Goal: Communication & Community: Answer question/provide support

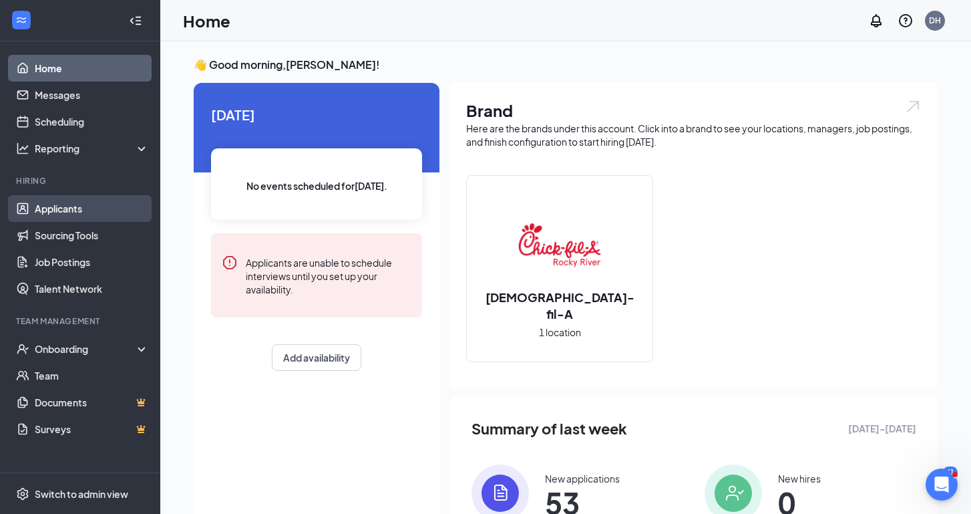
click at [75, 214] on link "Applicants" at bounding box center [92, 208] width 114 height 27
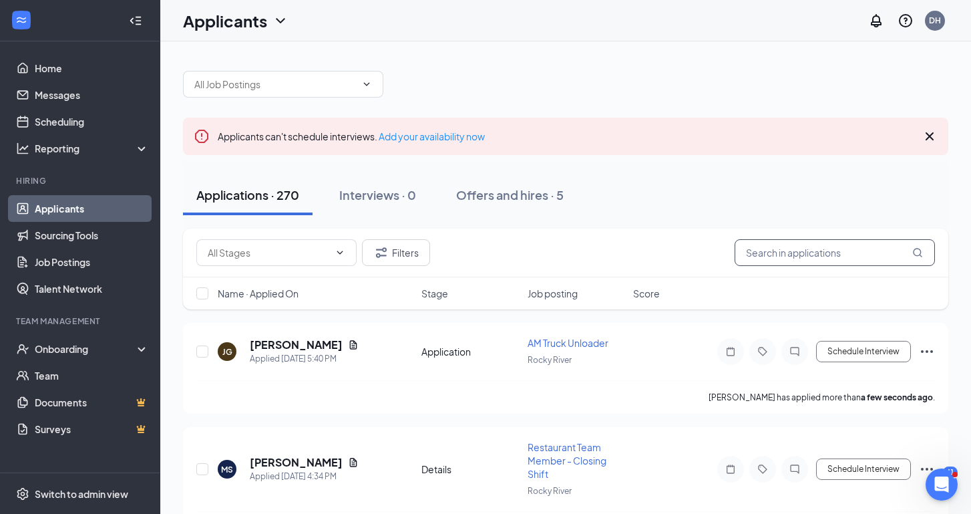
click at [780, 254] on input "text" at bounding box center [835, 252] width 200 height 27
type input "nakayla"
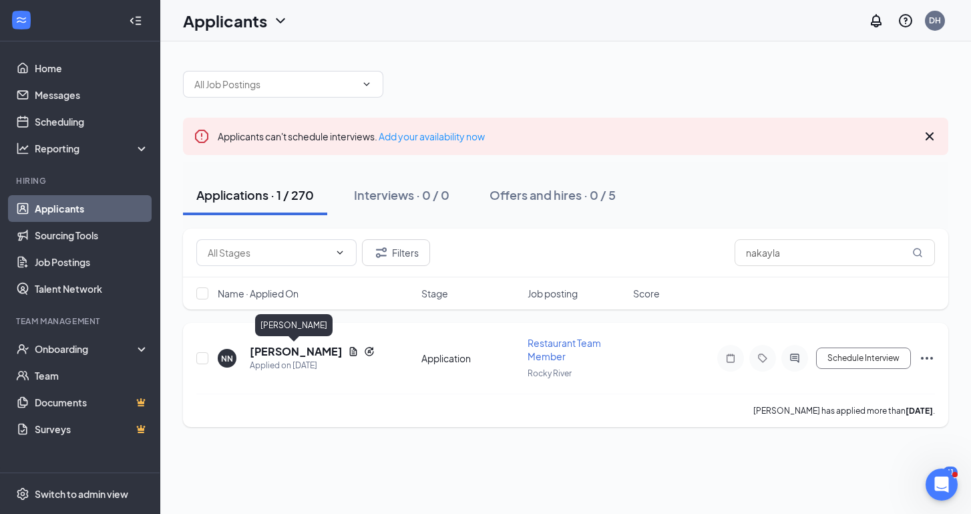
click at [289, 348] on h5 "[PERSON_NAME]" at bounding box center [296, 351] width 93 height 15
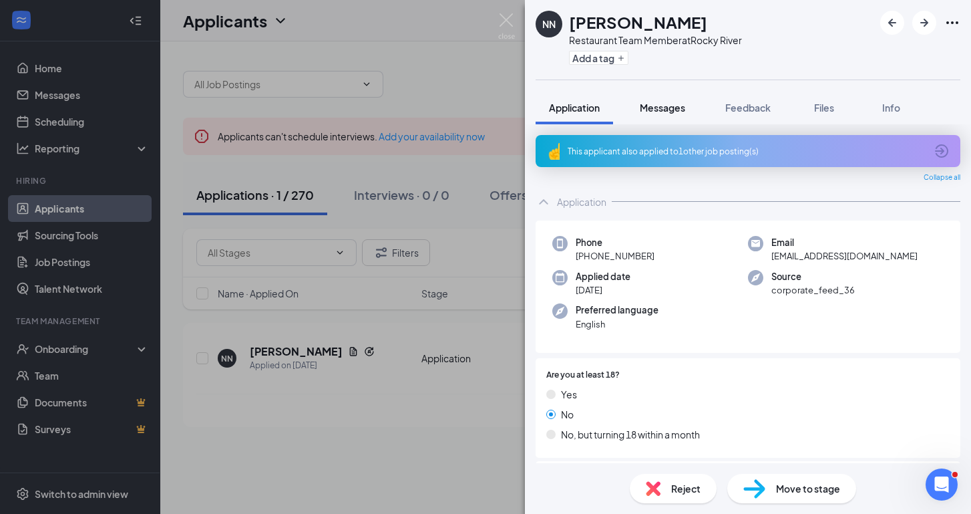
click at [670, 114] on div "Messages" at bounding box center [662, 107] width 45 height 13
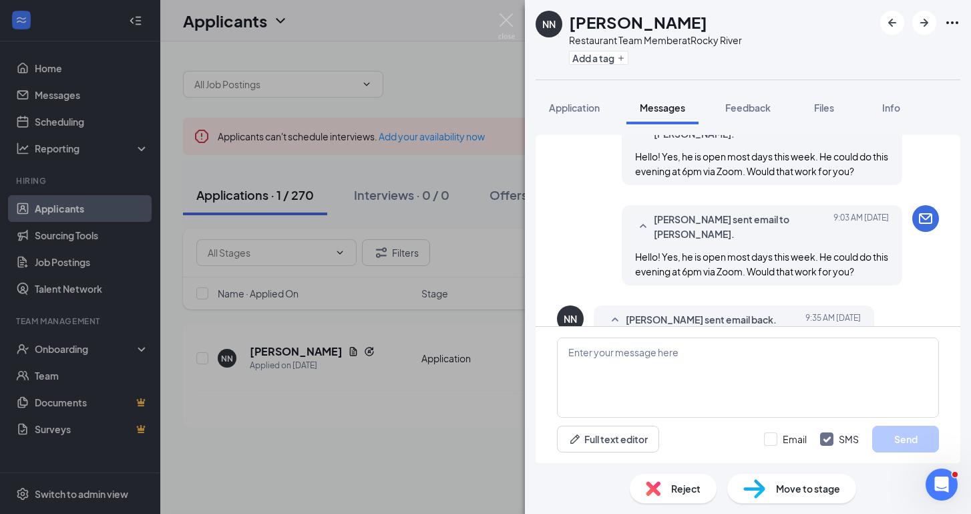
scroll to position [450, 0]
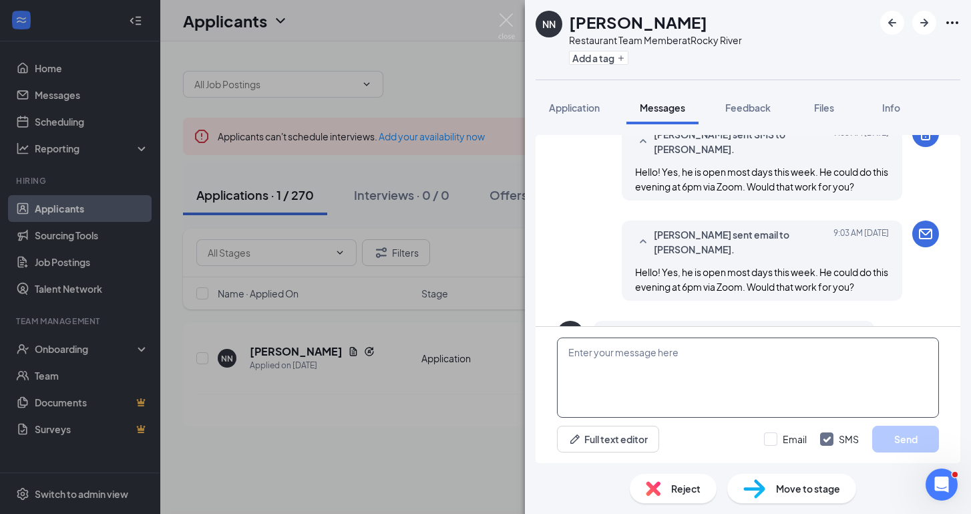
click at [684, 379] on textarea at bounding box center [748, 377] width 382 height 80
paste textarea "[URL][DOMAIN_NAME][SECURITY_DATA]"
type textarea "[URL][DOMAIN_NAME][SECURITY_DATA]"
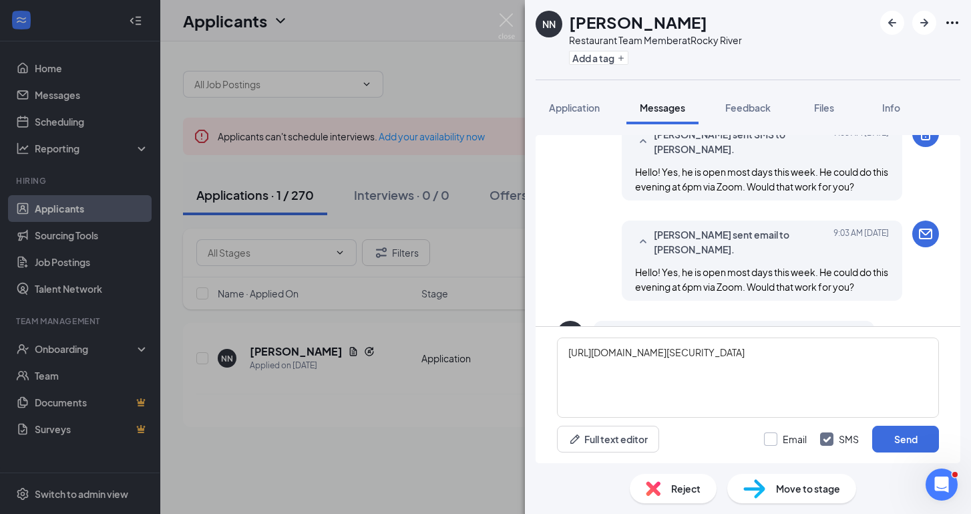
click at [775, 435] on div at bounding box center [770, 438] width 13 height 13
click at [775, 435] on input "Email" at bounding box center [785, 438] width 43 height 13
checkbox input "true"
click at [923, 435] on button "Send" at bounding box center [905, 439] width 67 height 27
